Goal: Transaction & Acquisition: Purchase product/service

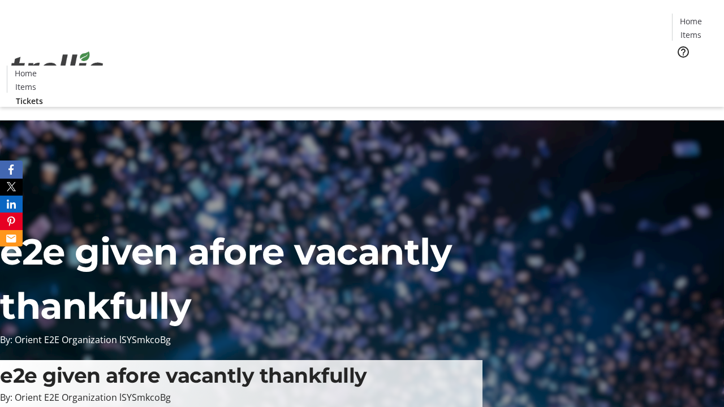
click at [681, 66] on span "Tickets" at bounding box center [694, 72] width 27 height 12
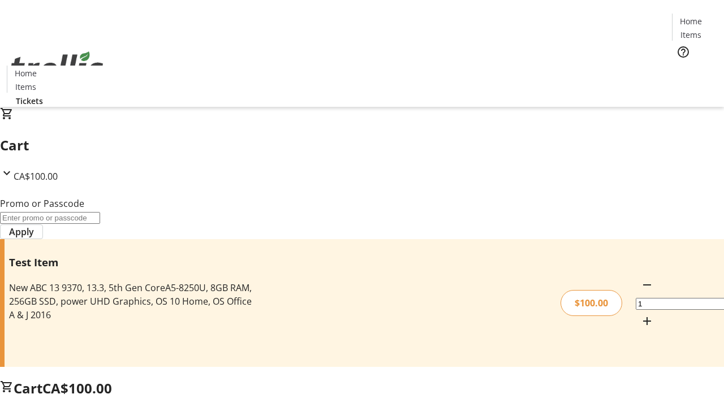
type input "FLAT"
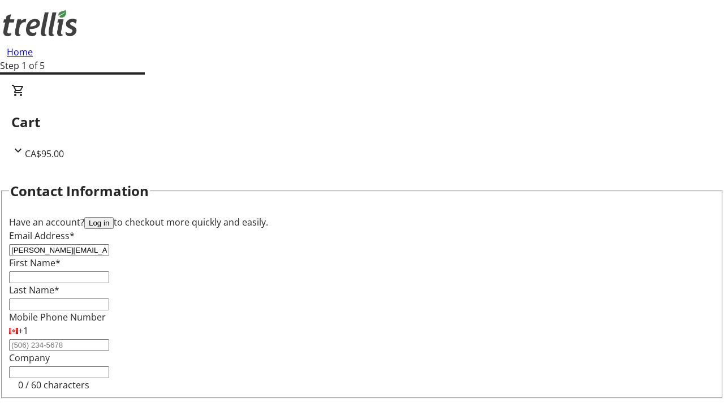
type input "[PERSON_NAME][EMAIL_ADDRESS][DOMAIN_NAME]"
type input "[PERSON_NAME]"
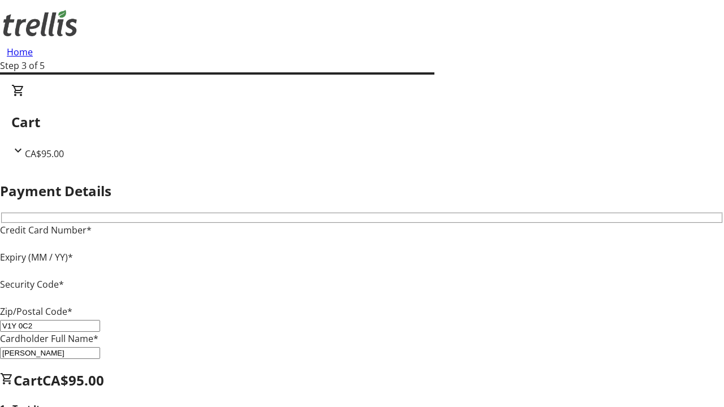
type input "V1Y 0C2"
